Goal: Find contact information: Find contact information

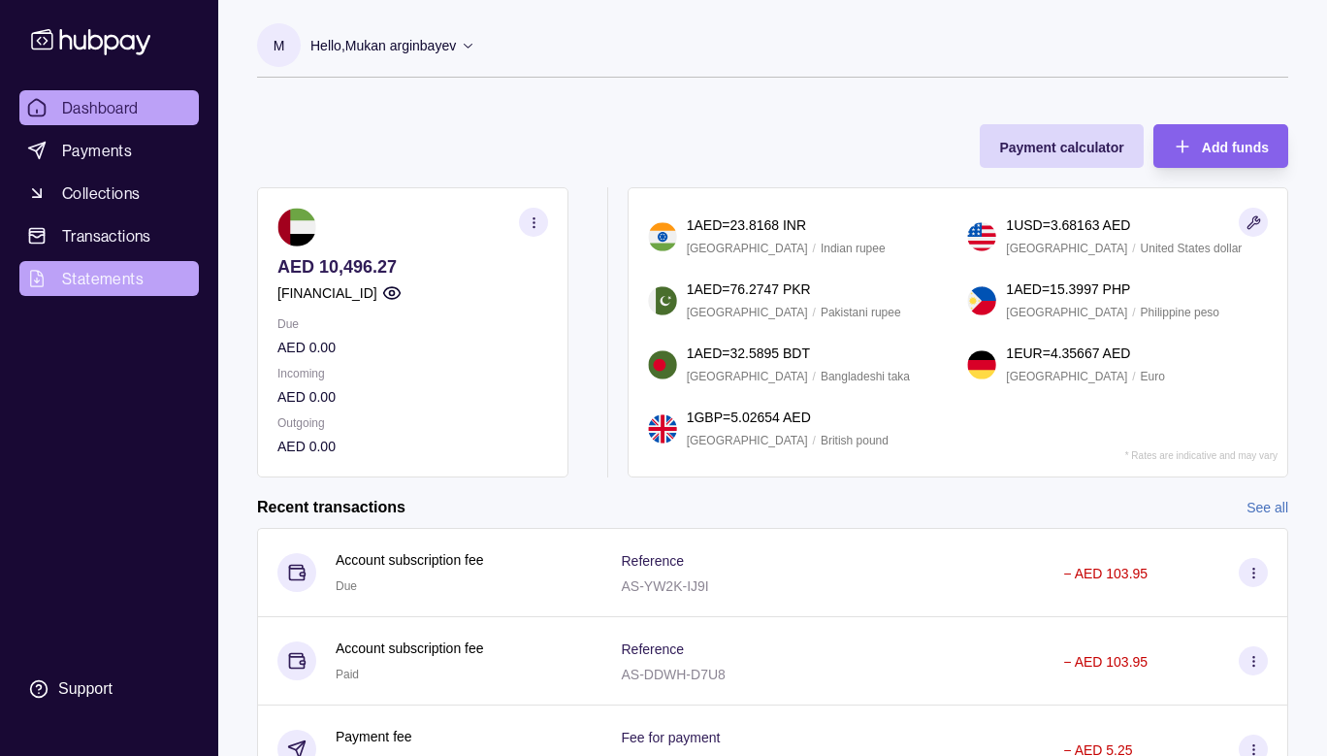
click at [105, 284] on span "Statements" at bounding box center [102, 278] width 81 height 23
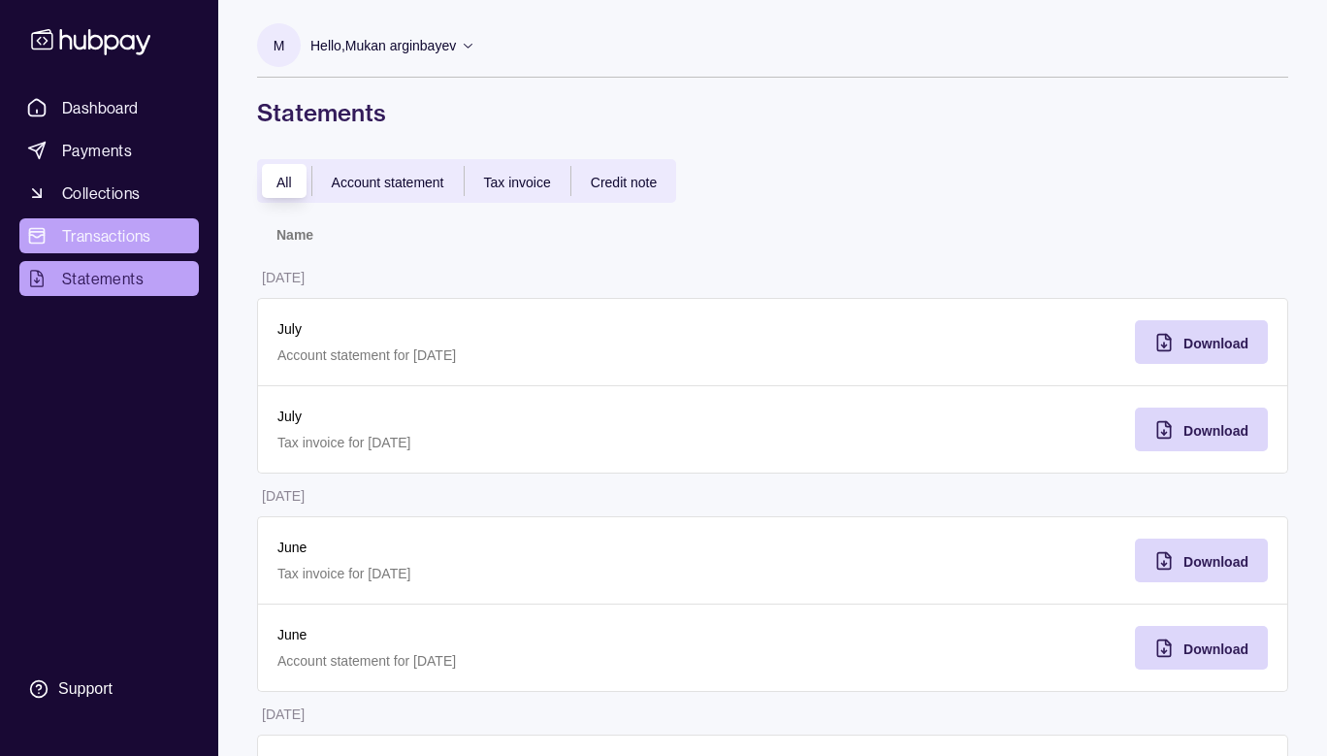
click at [113, 228] on span "Transactions" at bounding box center [106, 235] width 89 height 23
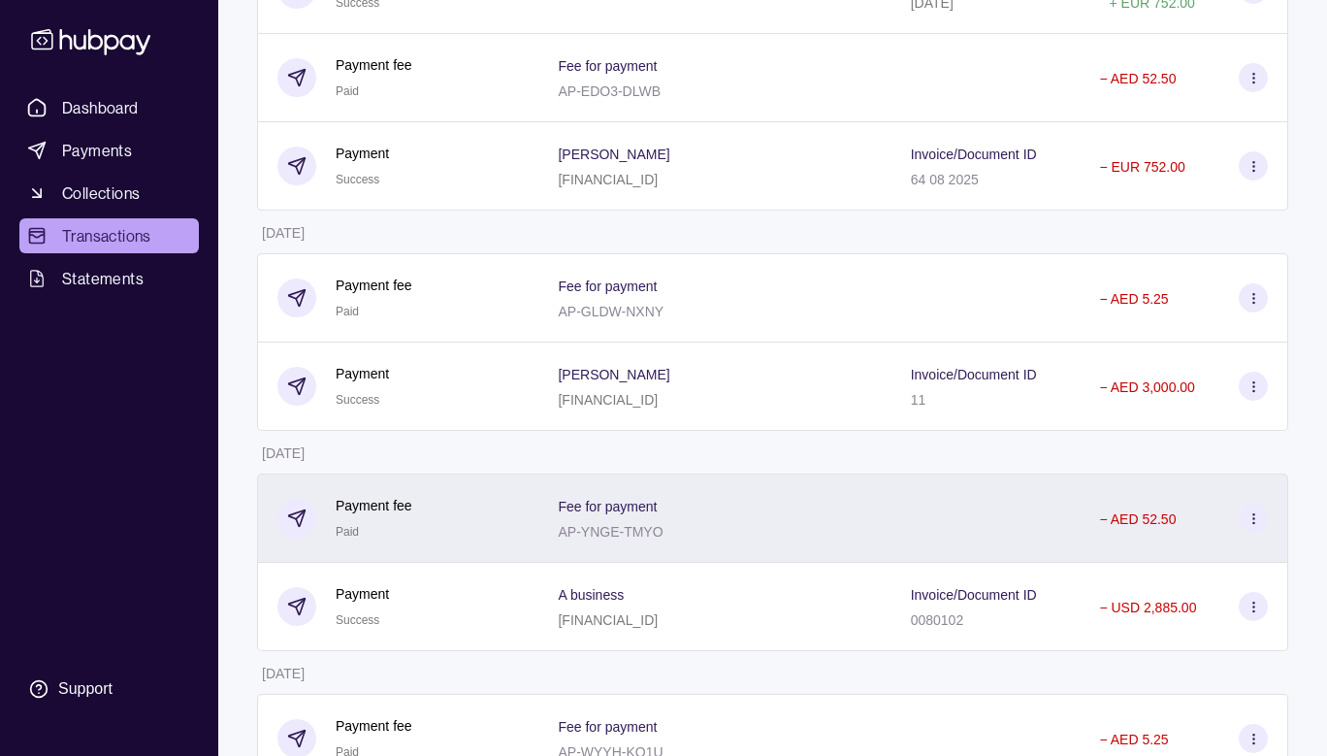
scroll to position [996, 0]
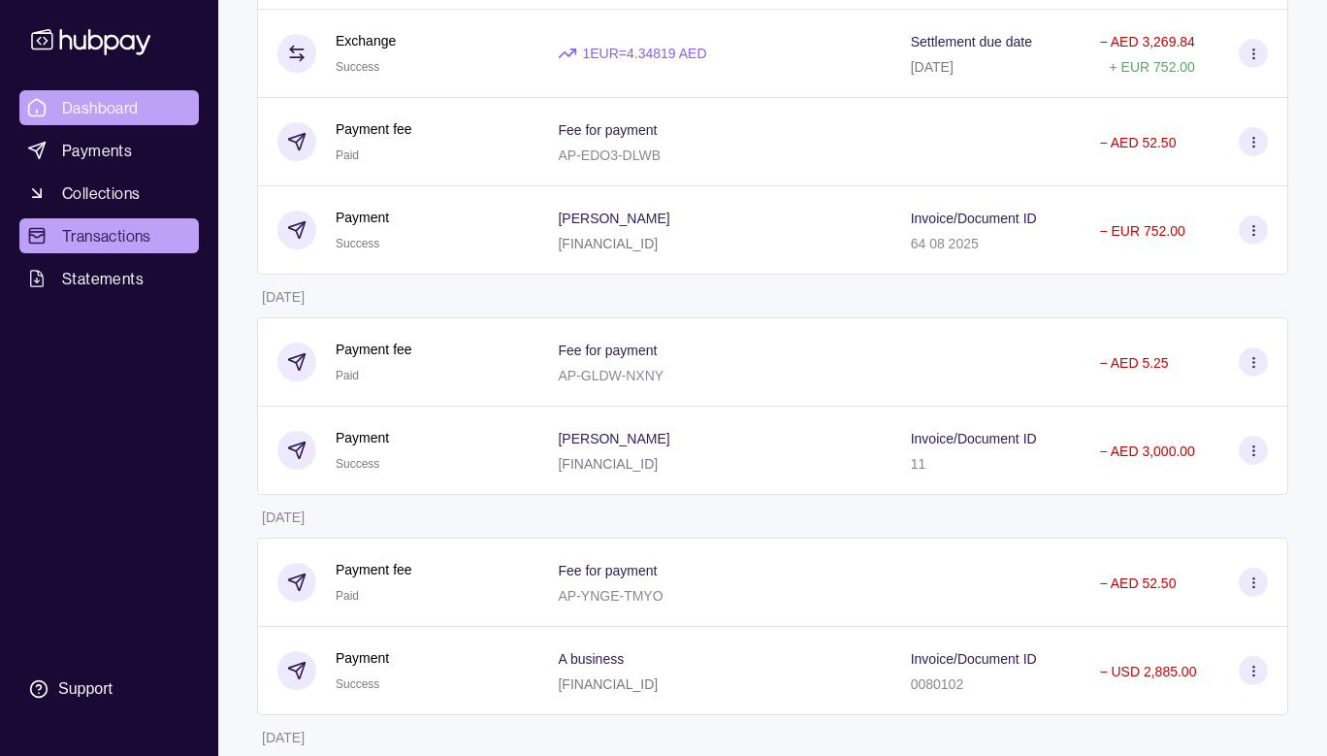
click at [127, 120] on link "Dashboard" at bounding box center [108, 107] width 179 height 35
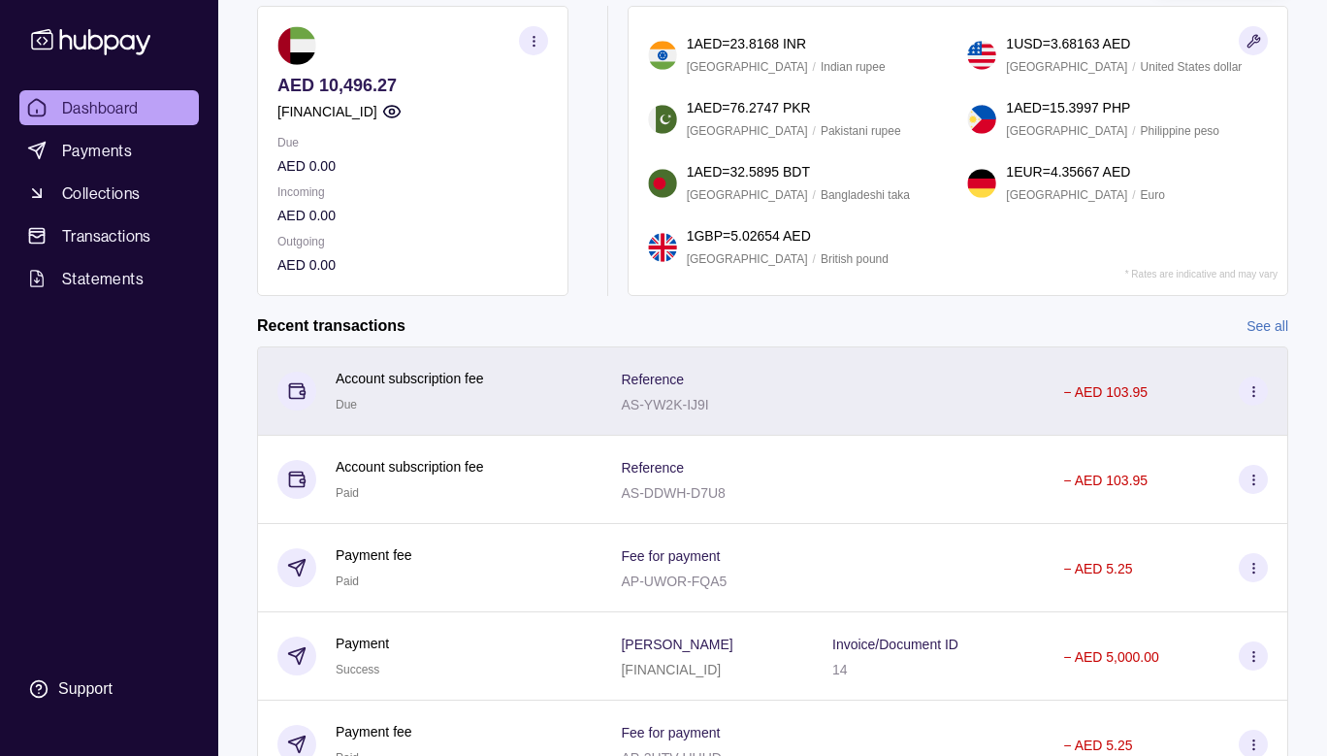
scroll to position [276, 0]
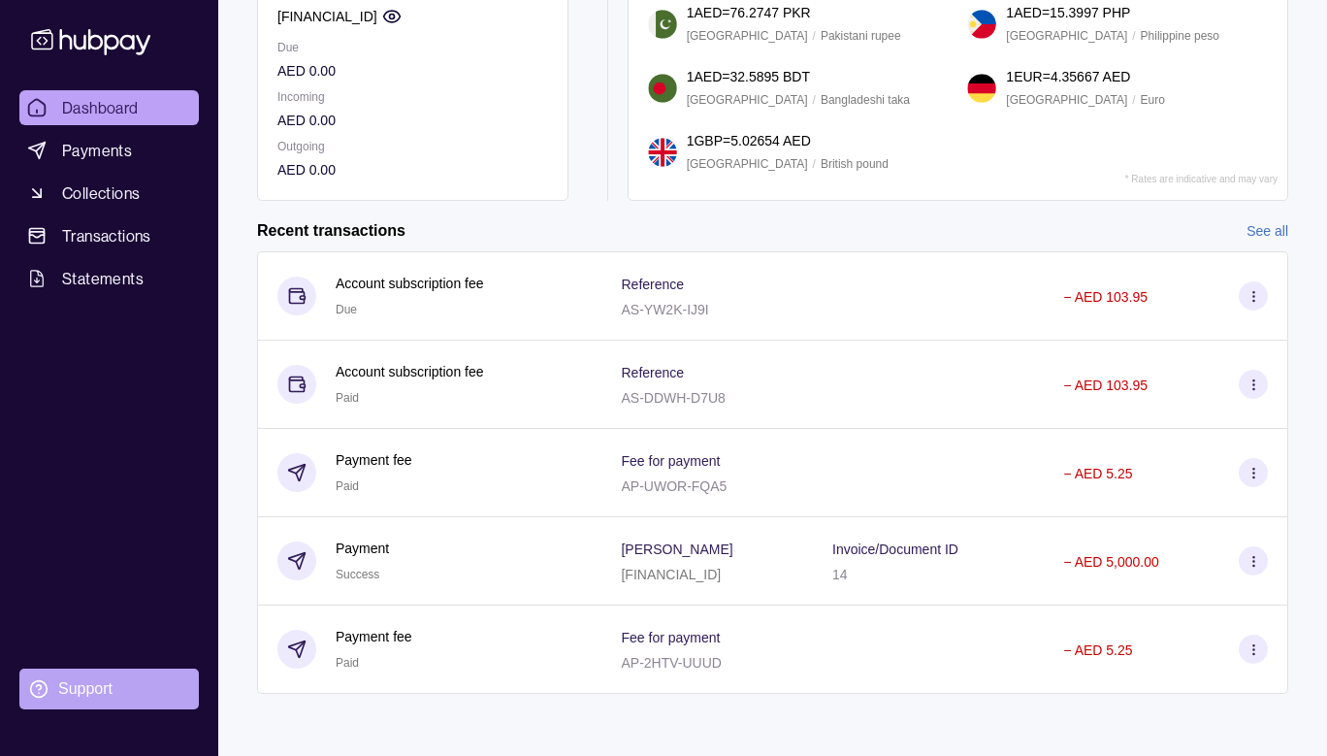
click at [117, 687] on section "Support" at bounding box center [108, 688] width 179 height 41
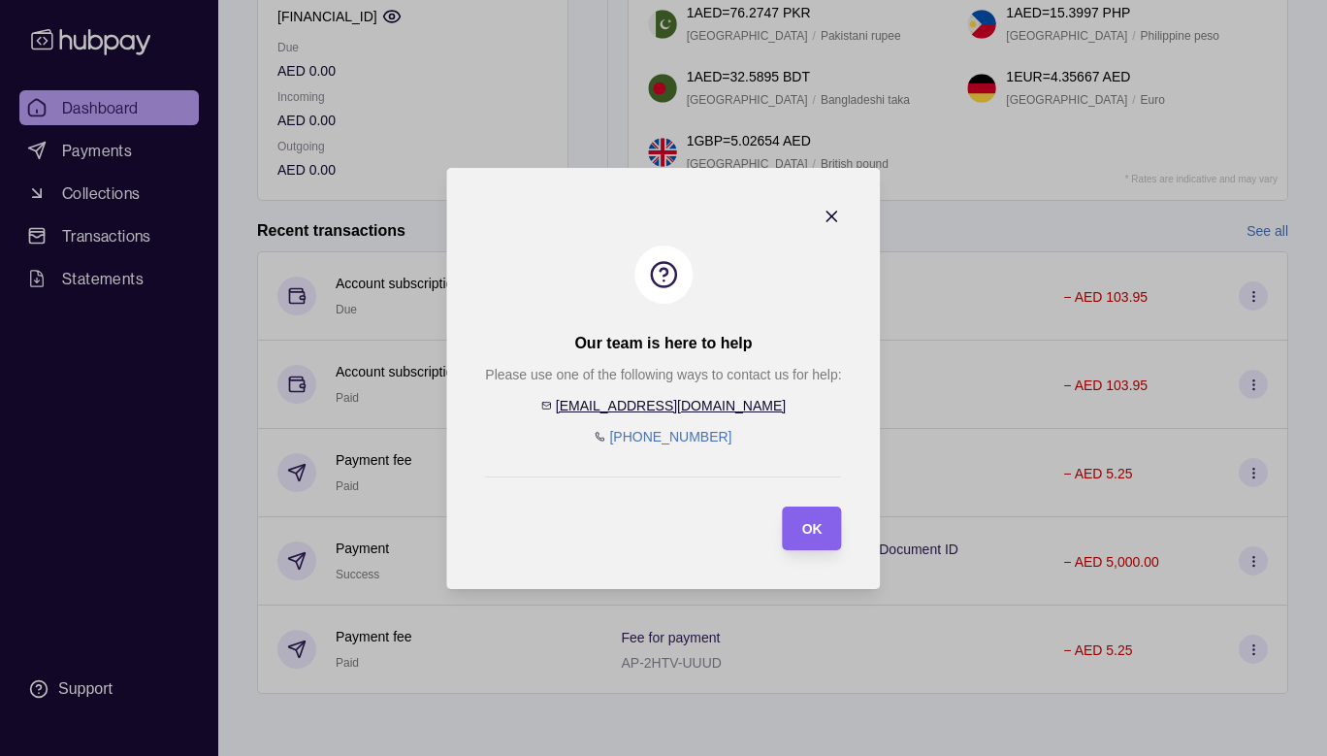
click at [735, 406] on div "Please use one of the following ways to contact us for help: [EMAIL_ADDRESS][DO…" at bounding box center [663, 405] width 356 height 83
drag, startPoint x: 732, startPoint y: 407, endPoint x: 710, endPoint y: 409, distance: 22.4
click at [710, 409] on div "Please use one of the following ways to contact us for help: [EMAIL_ADDRESS][DO…" at bounding box center [663, 405] width 356 height 83
click at [751, 411] on div "Please use one of the following ways to contact us for help: [EMAIL_ADDRESS][DO…" at bounding box center [663, 405] width 356 height 83
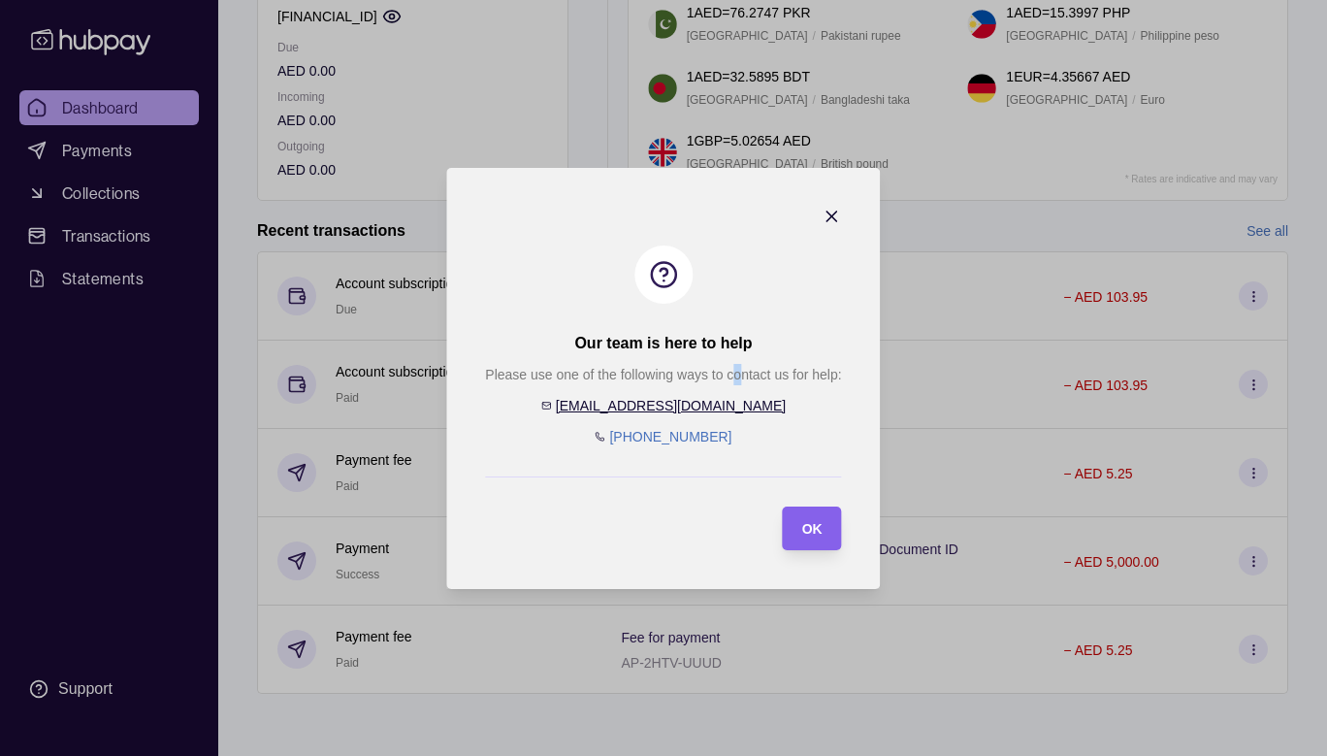
drag, startPoint x: 729, startPoint y: 411, endPoint x: 745, endPoint y: 409, distance: 15.6
click at [745, 409] on div "Please use one of the following ways to contact us for help: [EMAIL_ADDRESS][DO…" at bounding box center [663, 405] width 356 height 83
click at [764, 394] on div "Please use one of the following ways to contact us for help: [EMAIL_ADDRESS][DO…" at bounding box center [663, 405] width 356 height 83
drag, startPoint x: 849, startPoint y: 377, endPoint x: 693, endPoint y: 413, distance: 160.2
click at [689, 415] on section "Our team is here to help Please use one of the following ways to contact us for…" at bounding box center [663, 378] width 434 height 421
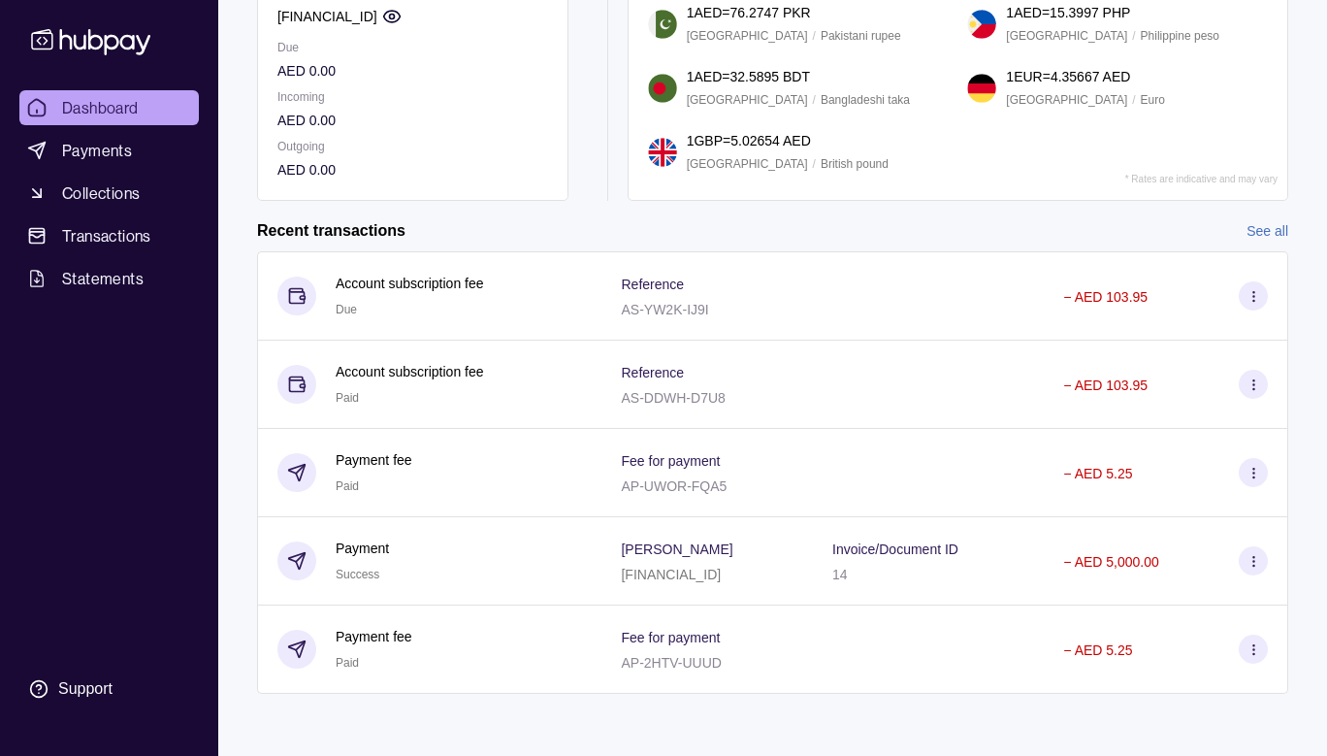
click at [590, 86] on body "Dashboard Payments Collections Transactions Statements Support M Hello, Mukan a…" at bounding box center [663, 240] width 1327 height 1032
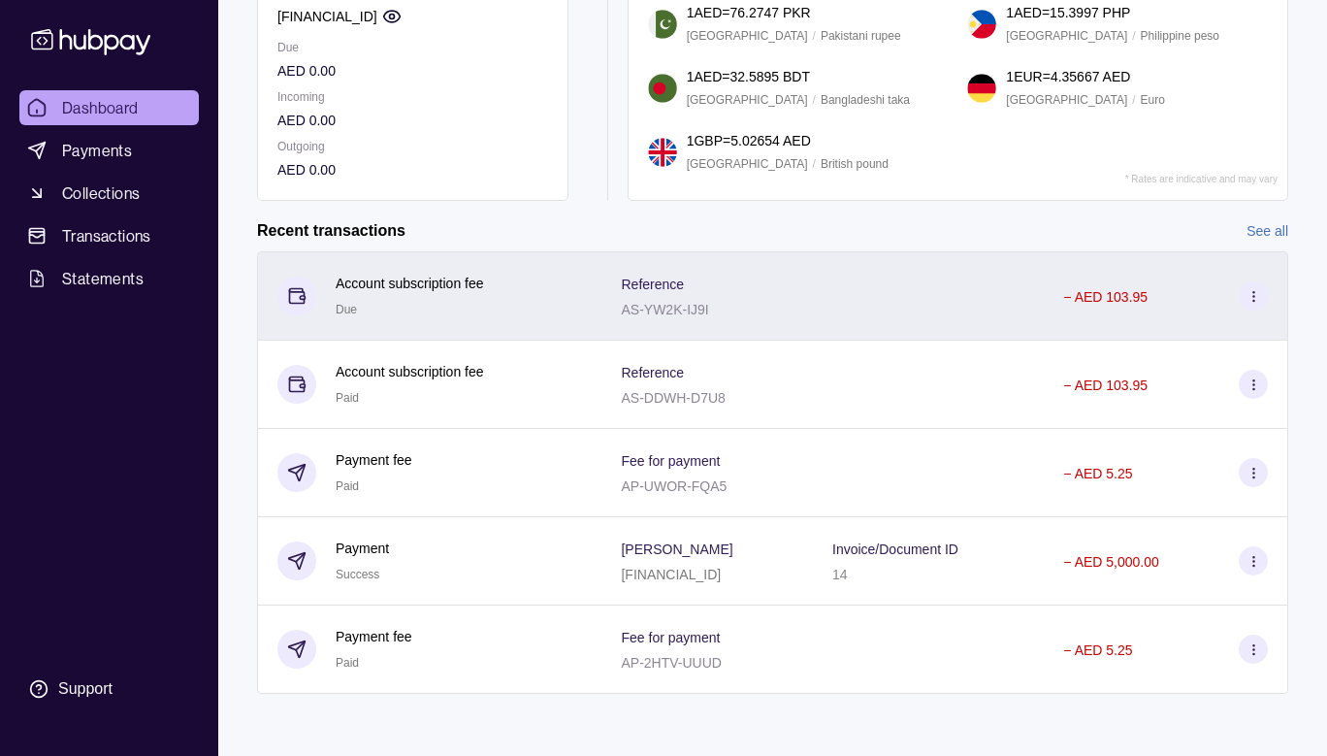
scroll to position [0, 0]
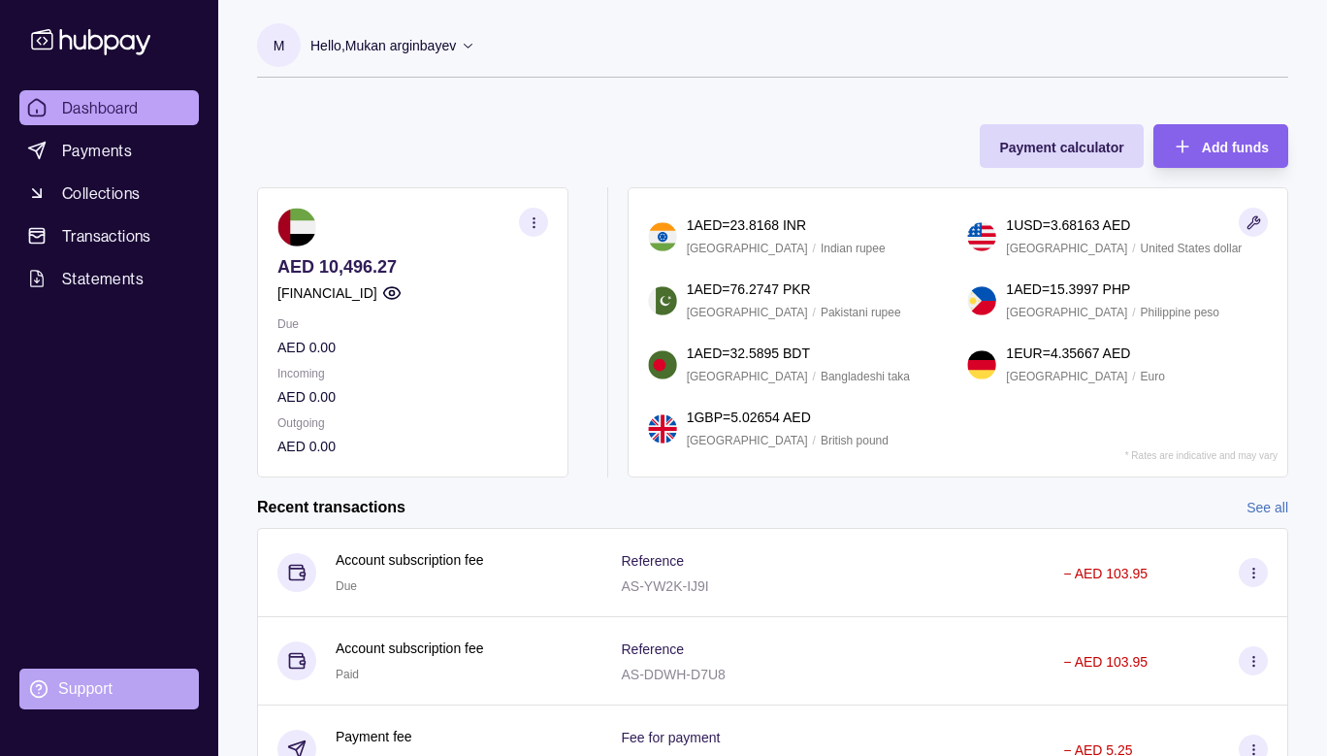
click at [102, 685] on div "Support" at bounding box center [85, 688] width 54 height 21
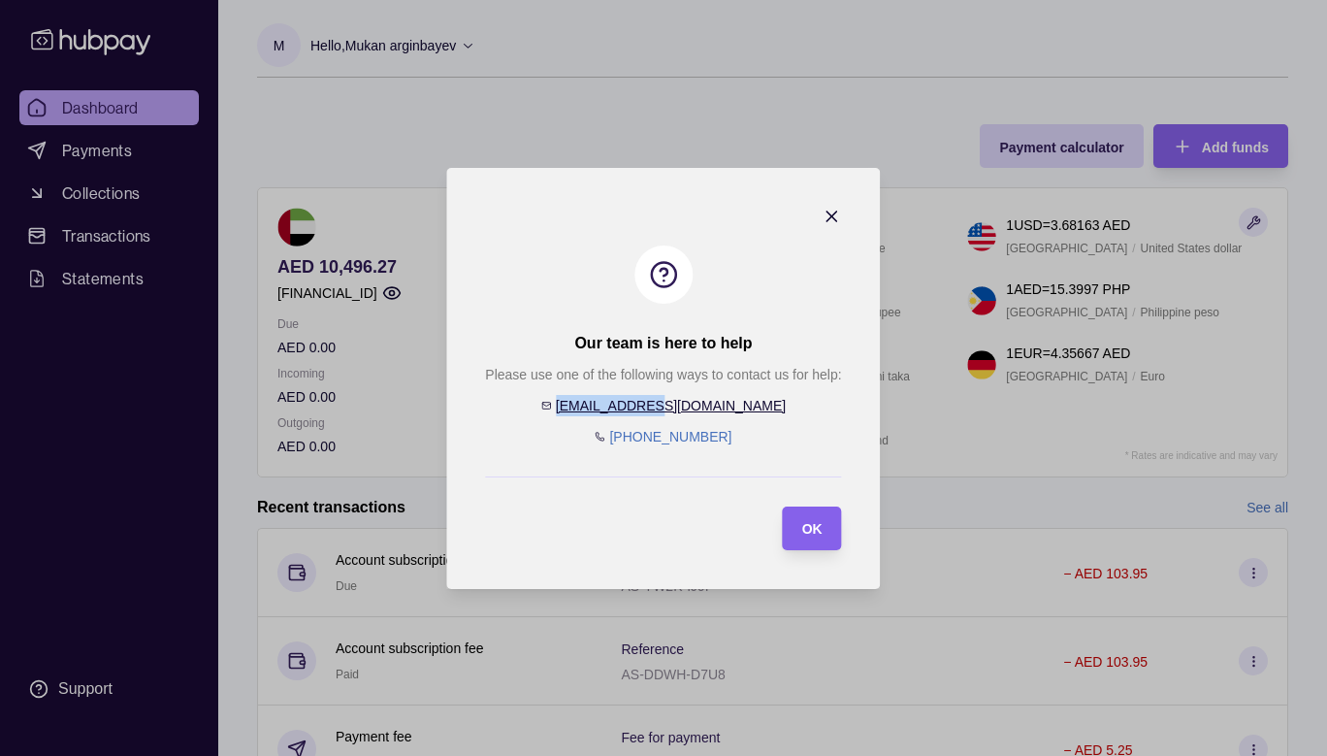
drag, startPoint x: 737, startPoint y: 413, endPoint x: 718, endPoint y: 399, distance: 24.2
click at [718, 399] on div "Please use one of the following ways to contact us for help: [EMAIL_ADDRESS][DO…" at bounding box center [663, 405] width 356 height 83
click at [743, 408] on div "Please use one of the following ways to contact us for help: [EMAIL_ADDRESS][DO…" at bounding box center [663, 405] width 356 height 83
drag, startPoint x: 618, startPoint y: 406, endPoint x: 722, endPoint y: 407, distance: 103.8
click at [722, 407] on div "Please use one of the following ways to contact us for help: [EMAIL_ADDRESS][DO…" at bounding box center [663, 405] width 356 height 83
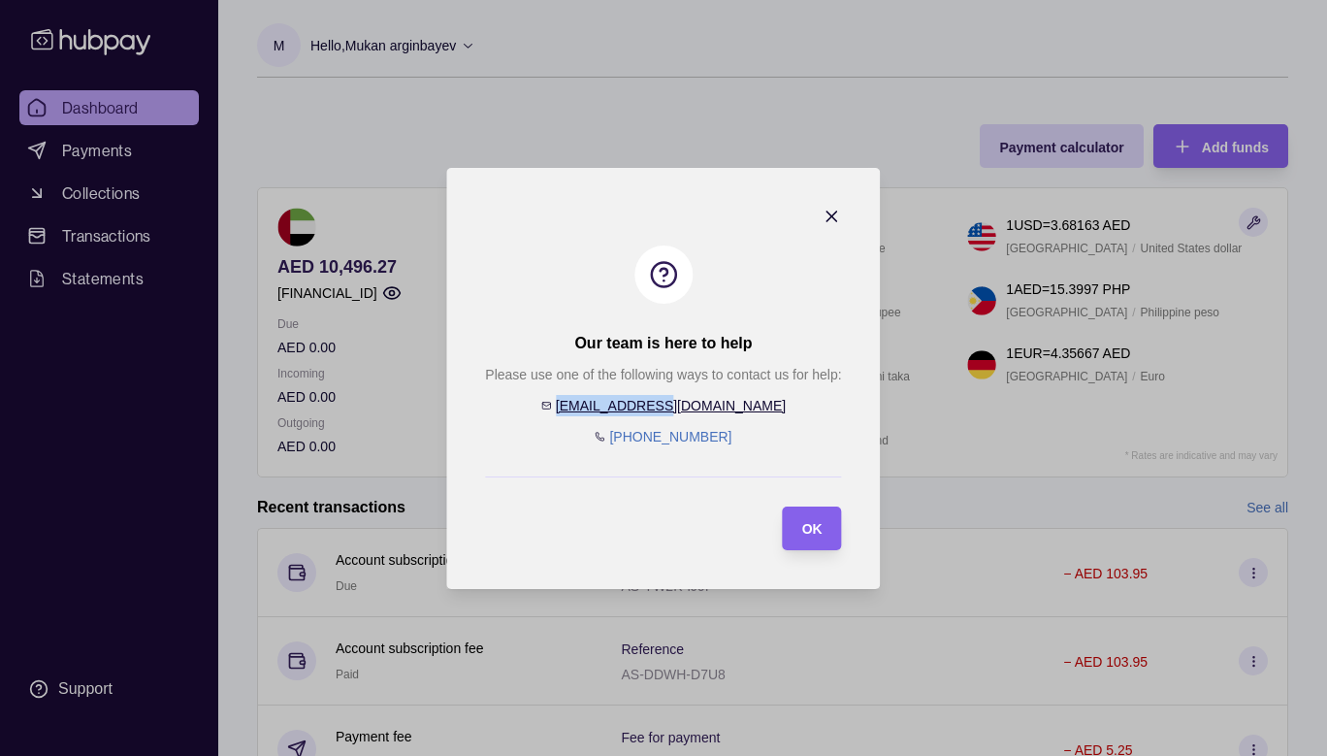
copy link "[EMAIL_ADDRESS][DOMAIN_NAME]"
